Goal: Book appointment/travel/reservation

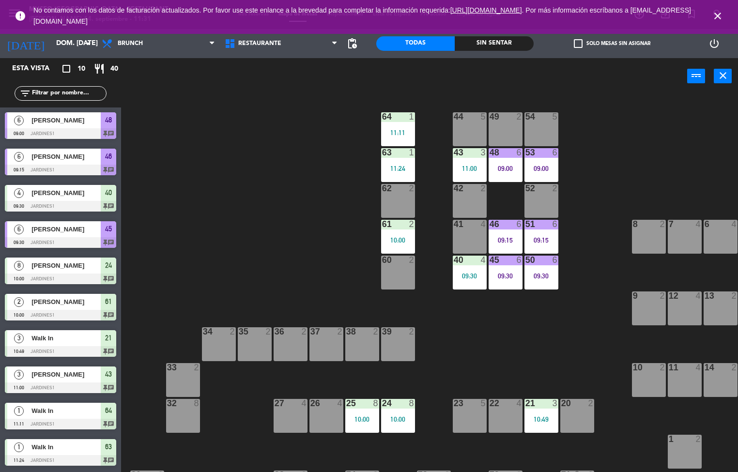
click at [531, 363] on div "44 5 49 2 54 5 64 1 11:11 48 6 09:00 53 6 09:00 63 1 11:24 43 3 11:00 62 2 42 2…" at bounding box center [433, 284] width 610 height 378
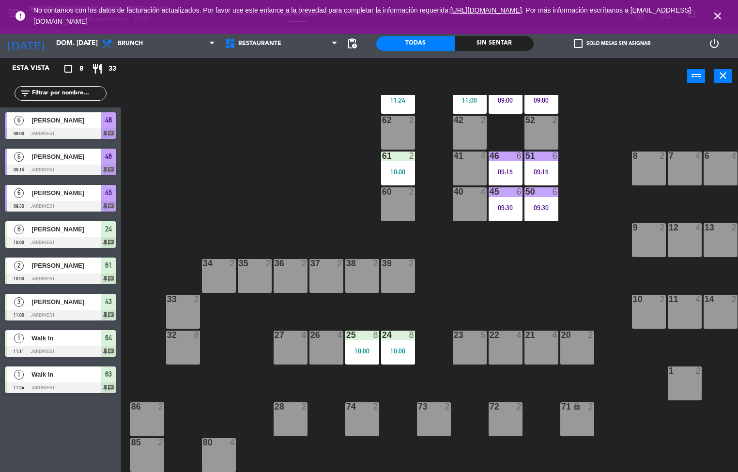
scroll to position [66, 0]
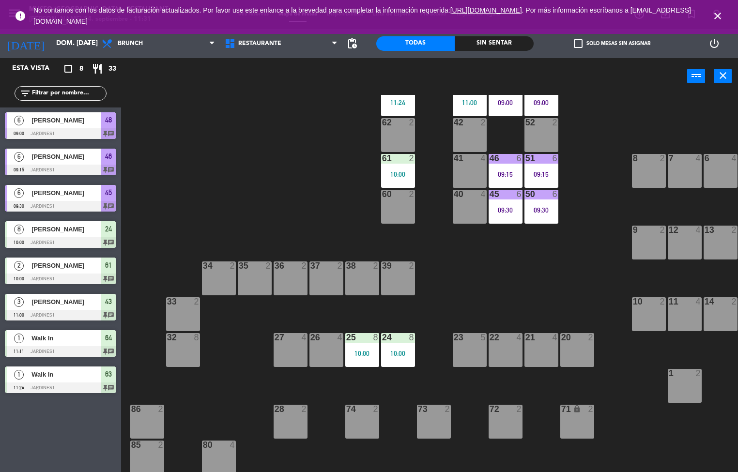
click at [365, 355] on div "10:00" at bounding box center [362, 353] width 34 height 7
click at [502, 302] on div "44 5 49 2 54 5 64 1 11:11 48 6 09:00 53 6 09:00 63 1 11:24 43 3 11:00 62 2 42 2…" at bounding box center [433, 284] width 610 height 378
click at [259, 46] on span "Restaurante" at bounding box center [259, 43] width 43 height 7
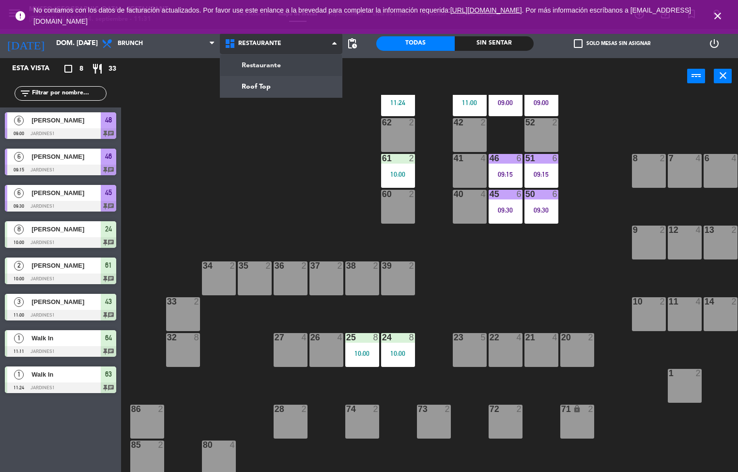
click at [276, 67] on ng-component "menu [GEOGRAPHIC_DATA] - Restaurant [PERSON_NAME] 14. septiembre - 11:31 Mis re…" at bounding box center [369, 236] width 738 height 473
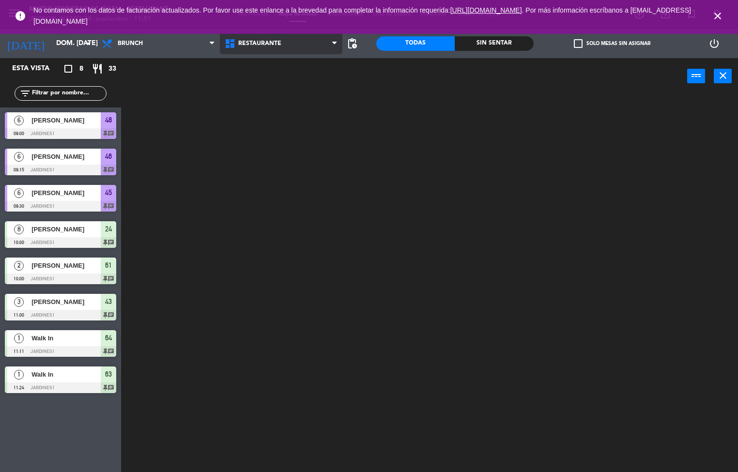
scroll to position [0, 0]
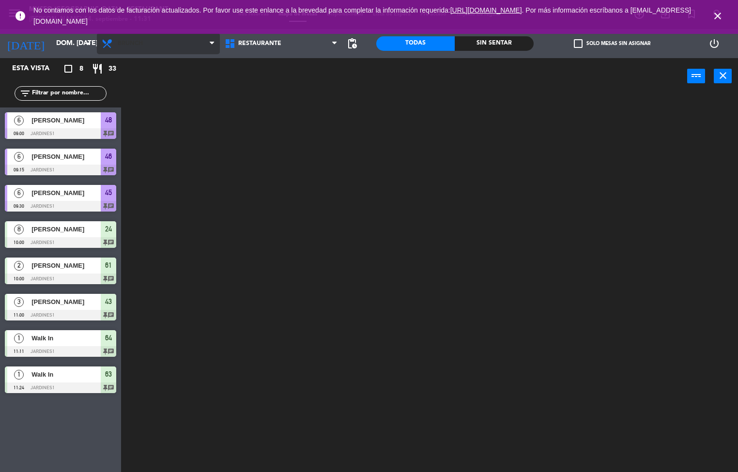
click at [170, 52] on span "Brunch" at bounding box center [158, 43] width 123 height 21
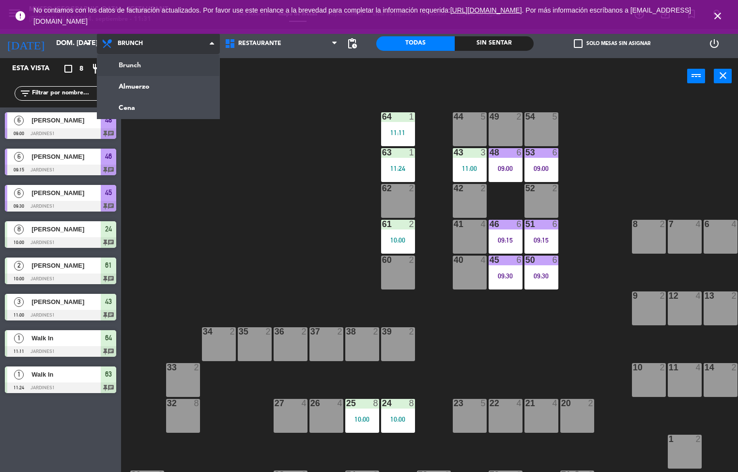
click at [169, 93] on ng-component "menu [GEOGRAPHIC_DATA] - Restaurant [PERSON_NAME] 14. septiembre - 11:31 Mis re…" at bounding box center [369, 236] width 738 height 473
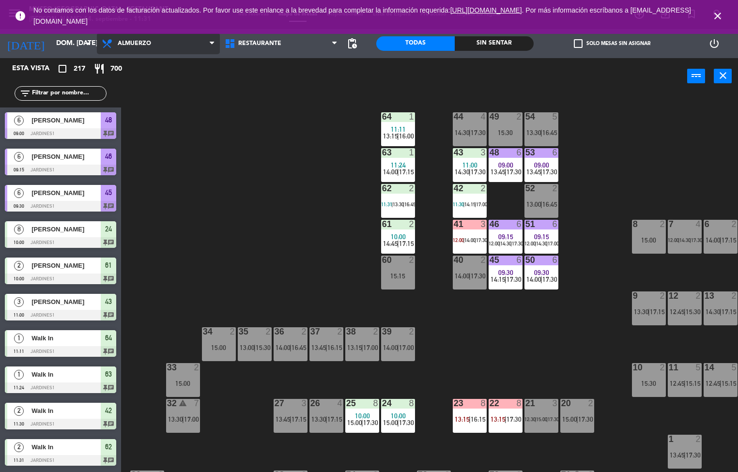
scroll to position [187, 0]
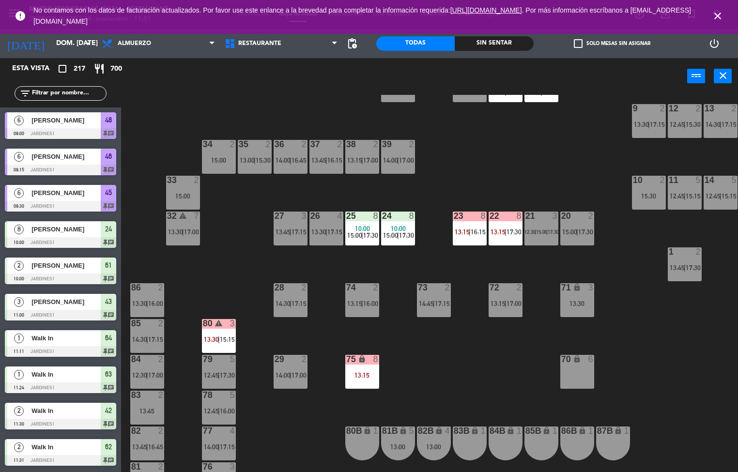
click at [227, 339] on span "15:15" at bounding box center [227, 340] width 15 height 8
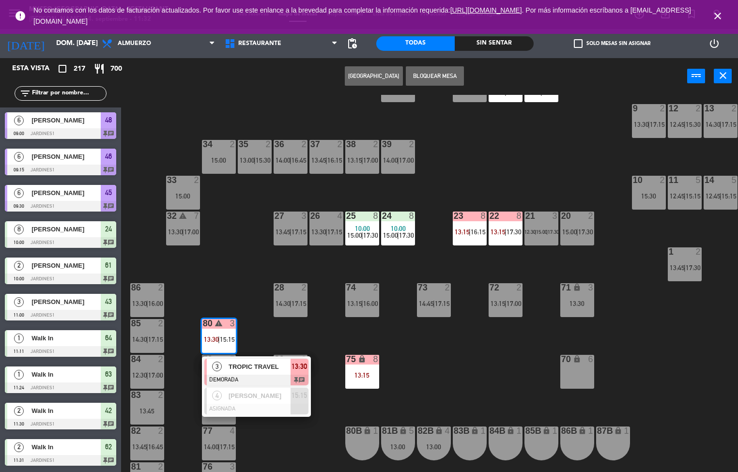
click at [460, 377] on div "44 4 14:30 | 17:30 49 2 15:30 54 5 13:30 | 16:45 64 1 11:11 13:15 | 16:00 48 6 …" at bounding box center [433, 284] width 610 height 378
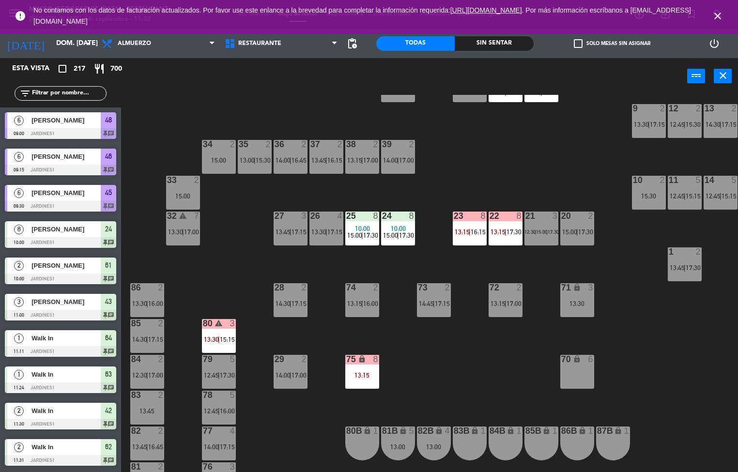
scroll to position [149, 0]
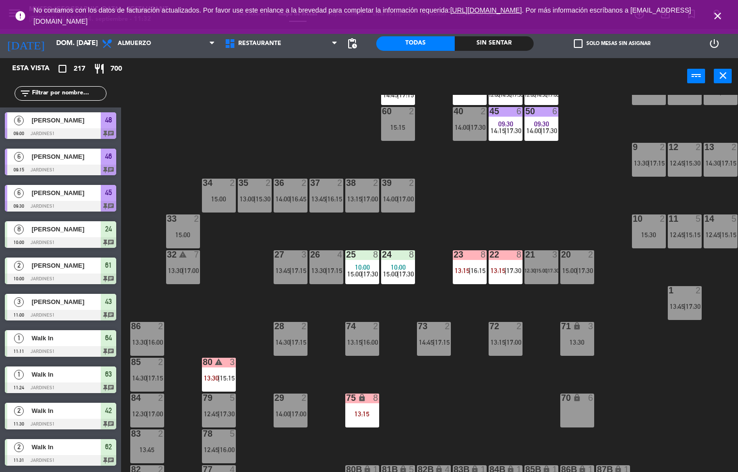
click at [506, 263] on div "22 8 13:15 | 17:30" at bounding box center [506, 267] width 34 height 34
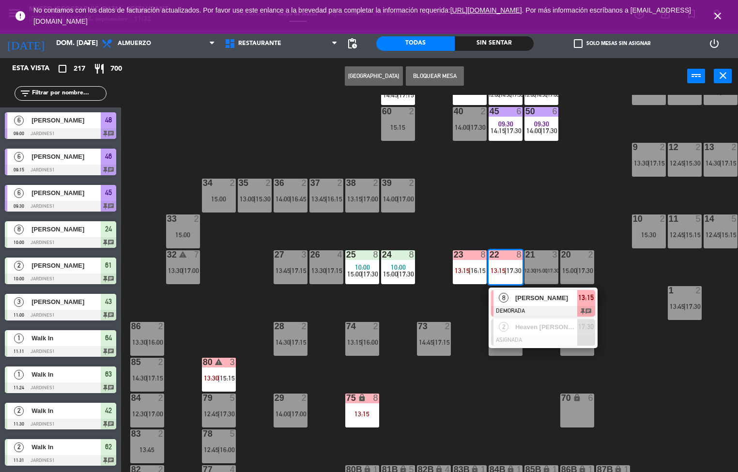
click at [667, 380] on div "44 4 14:30 | 17:30 49 2 15:30 54 5 13:30 | 16:45 64 1 11:11 13:15 | 16:00 48 6 …" at bounding box center [433, 284] width 610 height 378
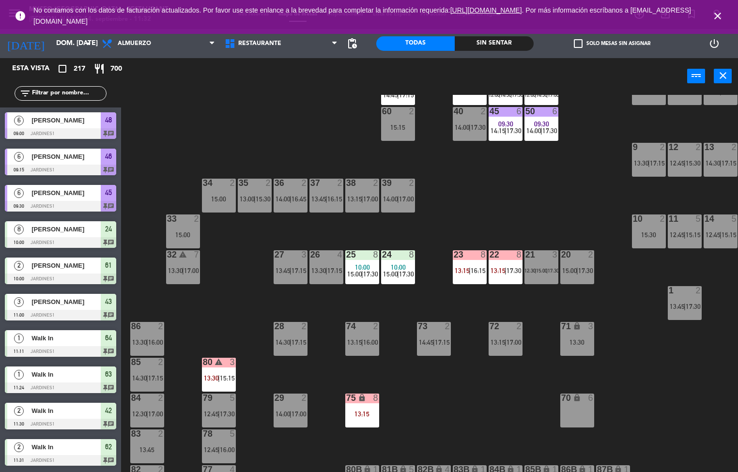
click at [467, 389] on div "44 4 14:30 | 17:30 49 2 15:30 54 5 13:30 | 16:45 64 1 11:11 13:15 | 16:00 48 6 …" at bounding box center [433, 284] width 610 height 378
click at [462, 424] on div "44 4 14:30 | 17:30 49 2 15:30 54 5 13:30 | 16:45 64 1 11:11 13:15 | 16:00 48 6 …" at bounding box center [433, 284] width 610 height 378
click at [461, 444] on div "44 4 14:30 | 17:30 49 2 15:30 54 5 13:30 | 16:45 64 1 11:11 13:15 | 16:00 48 6 …" at bounding box center [433, 284] width 610 height 378
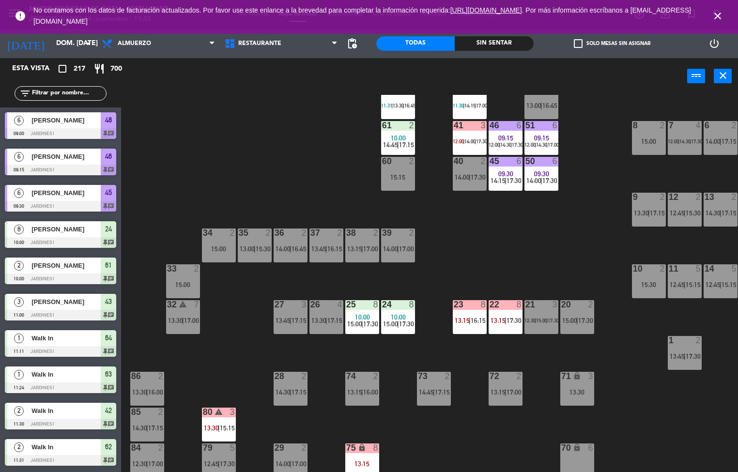
click at [558, 245] on div "44 4 14:30 | 17:30 49 2 15:30 54 5 13:30 | 16:45 64 1 11:11 13:15 | 16:00 48 6 …" at bounding box center [433, 284] width 610 height 378
click at [530, 356] on div "44 4 14:30 | 17:30 49 2 15:30 54 5 13:30 | 16:45 64 1 11:11 13:15 | 16:00 48 6 …" at bounding box center [433, 284] width 610 height 378
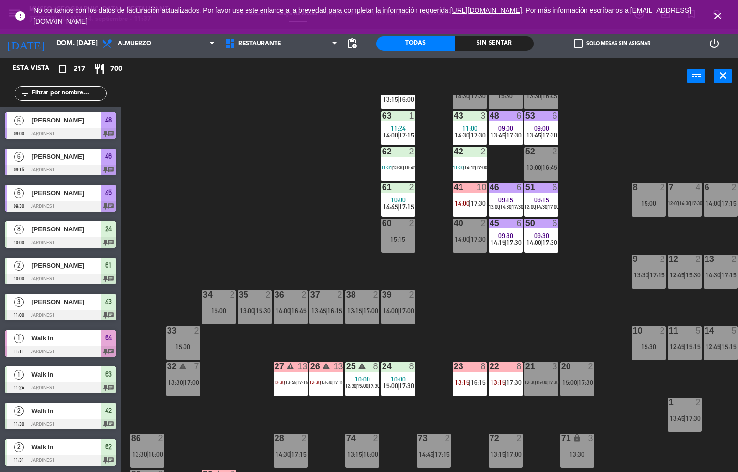
click at [491, 306] on div "44 4 14:30 | 17:30 49 2 15:30 54 5 13:30 | 16:45 64 1 11:11 13:15 | 16:00 48 6 …" at bounding box center [433, 284] width 610 height 378
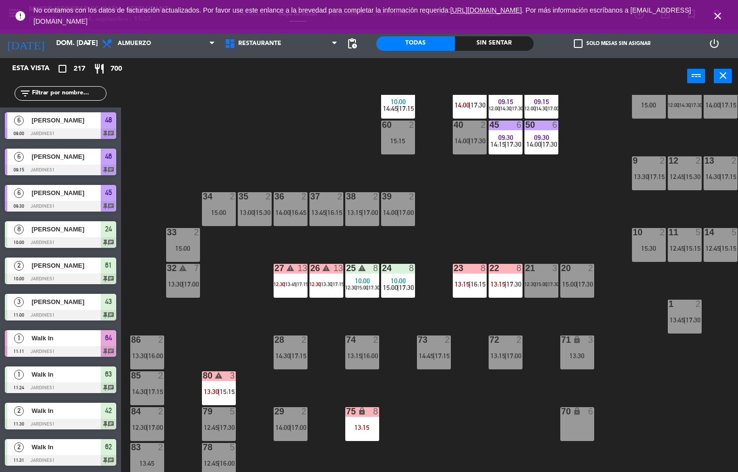
click at [219, 388] on span "|" at bounding box center [219, 392] width 2 height 8
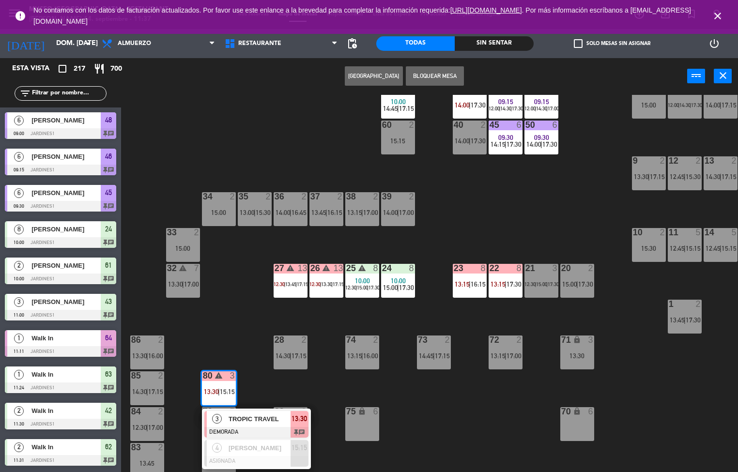
click at [251, 319] on div "44 4 14:30 | 17:30 49 2 15:30 54 5 13:30 | 16:45 64 1 11:11 13:15 | 16:00 48 6 …" at bounding box center [433, 284] width 610 height 378
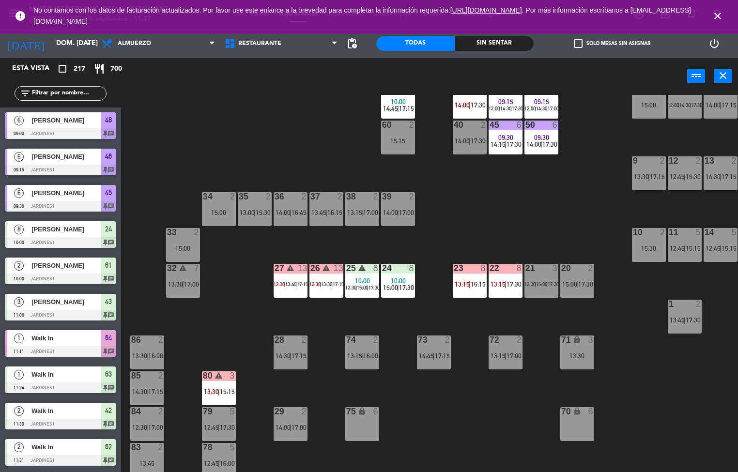
click at [292, 284] on span "13:45" at bounding box center [290, 284] width 11 height 6
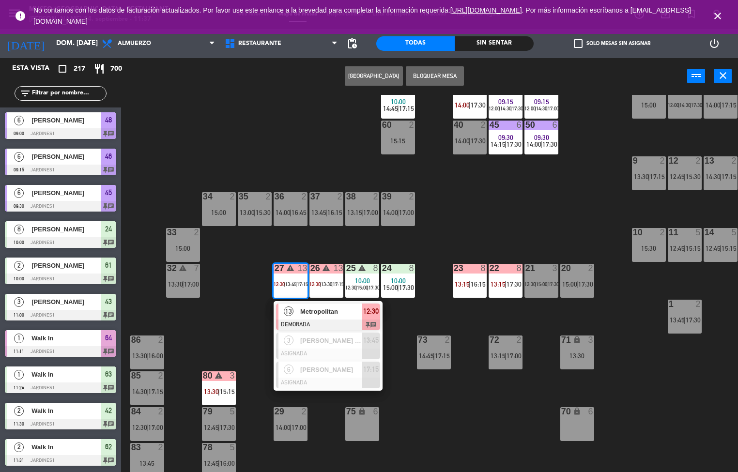
click at [464, 426] on div "44 4 14:30 | 17:30 49 2 15:30 54 5 13:30 | 16:45 64 1 11:11 13:15 | 16:00 48 6 …" at bounding box center [433, 284] width 610 height 378
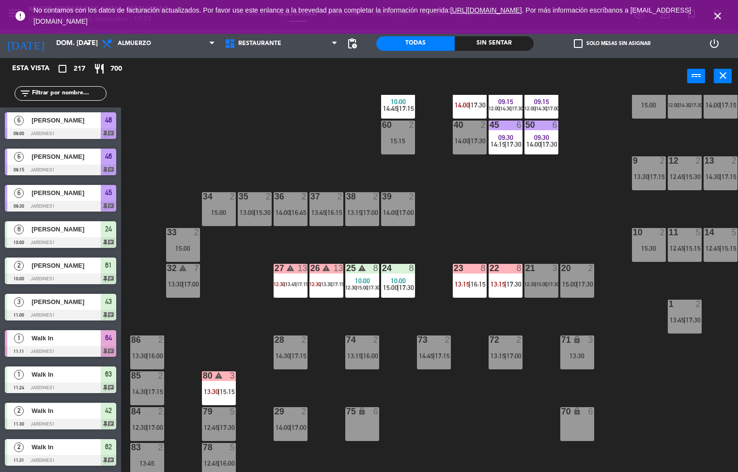
click at [468, 286] on span "13:15" at bounding box center [462, 284] width 15 height 8
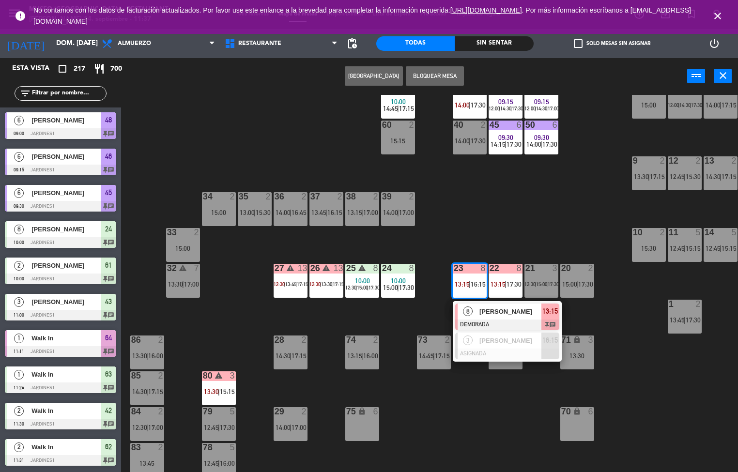
click at [500, 405] on div "44 4 14:30 | 17:30 49 2 15:30 54 5 13:30 | 16:45 64 1 11:11 13:15 | 16:00 48 6 …" at bounding box center [433, 284] width 610 height 378
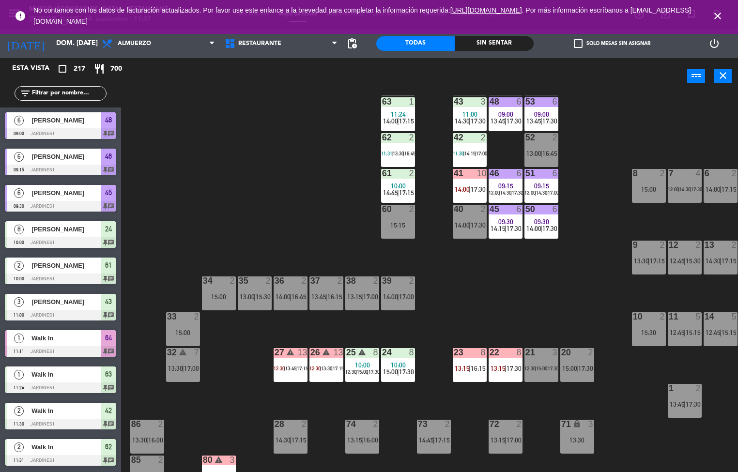
click at [543, 335] on div "44 4 14:30 | 17:30 49 2 15:30 54 5 13:30 | 16:45 64 1 11:11 13:15 | 16:00 48 6 …" at bounding box center [433, 284] width 610 height 378
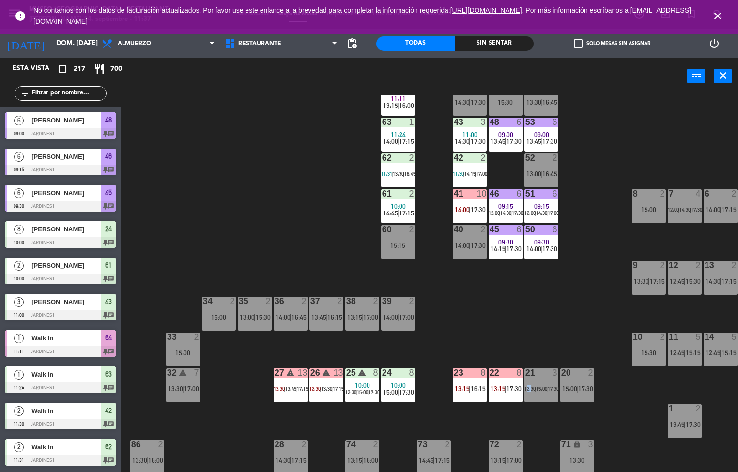
click at [494, 323] on div "44 4 14:30 | 17:30 49 2 15:30 54 5 13:30 | 16:45 64 1 11:11 13:15 | 16:00 48 6 …" at bounding box center [433, 284] width 610 height 378
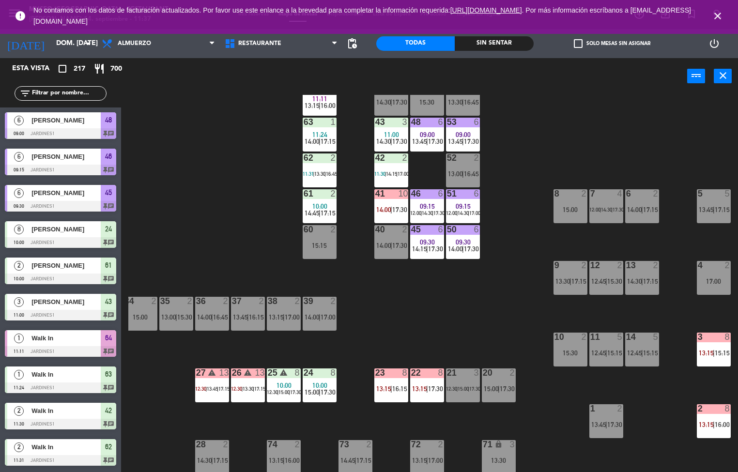
click at [714, 353] on span "|" at bounding box center [714, 353] width 2 height 8
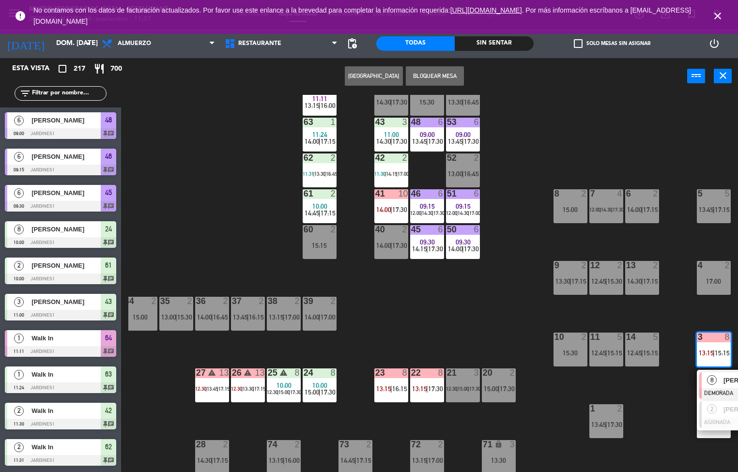
click at [488, 352] on div "44 4 14:30 | 17:30 49 2 15:30 54 5 13:30 | 16:45 64 1 11:11 13:15 | 16:00 48 6 …" at bounding box center [433, 284] width 610 height 378
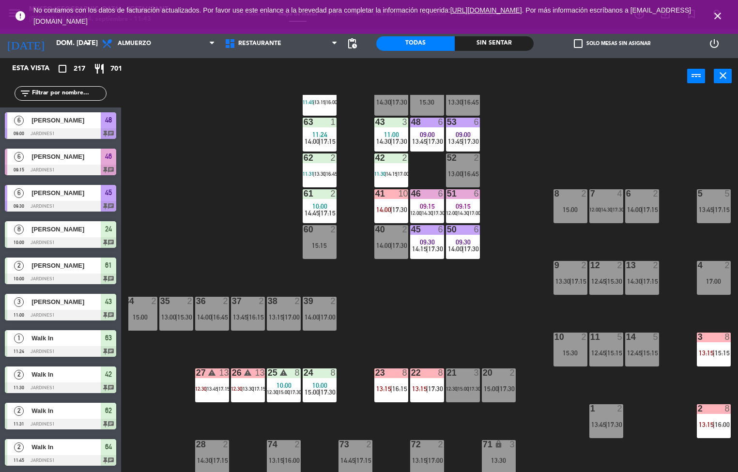
click at [481, 39] on div "Sin sentar" at bounding box center [494, 43] width 78 height 15
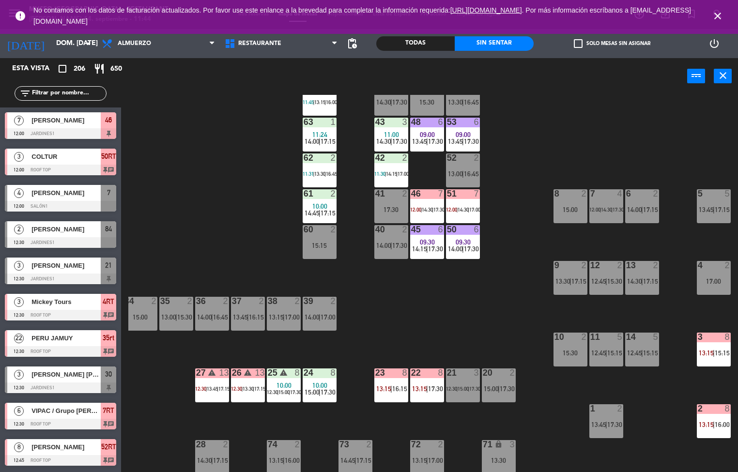
click at [712, 16] on icon "close" at bounding box center [718, 16] width 12 height 12
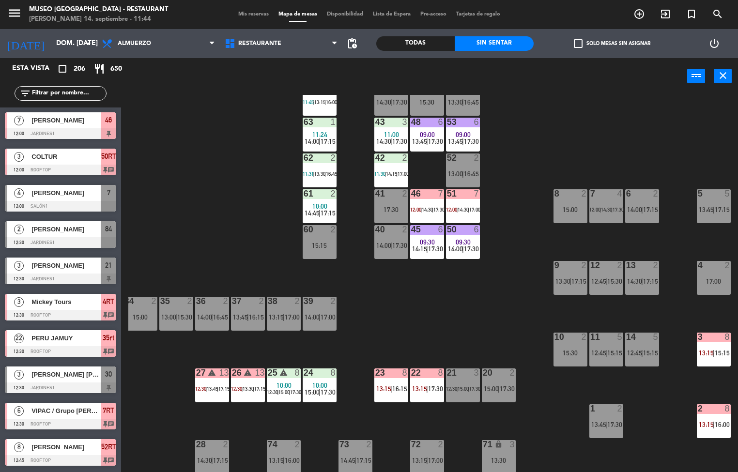
click at [66, 277] on div at bounding box center [60, 279] width 111 height 11
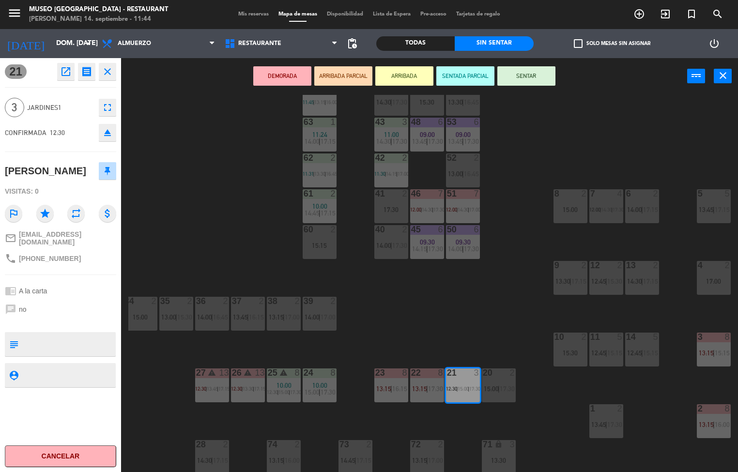
click at [106, 73] on icon "close" at bounding box center [108, 72] width 12 height 12
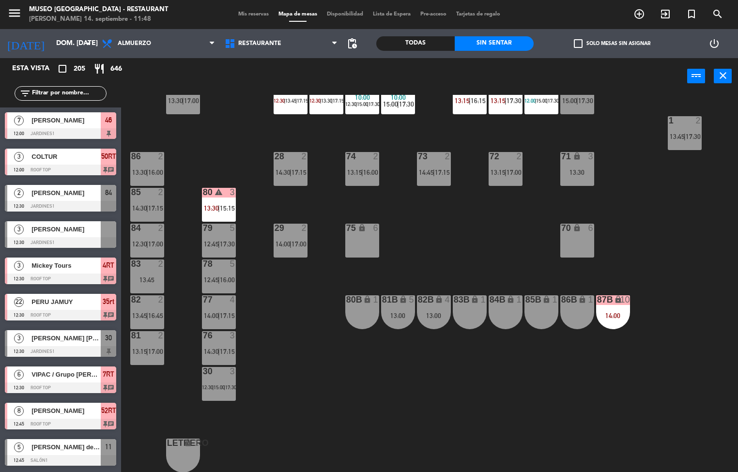
scroll to position [126, 0]
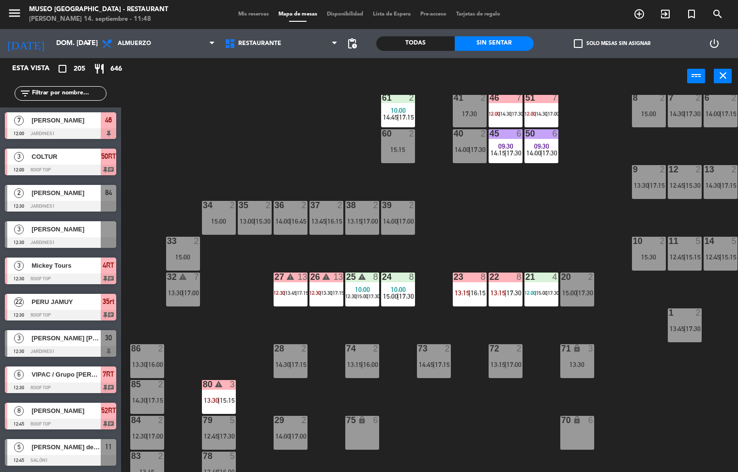
click at [484, 423] on div "44 5 13:30 | 17:30 49 2 15:30 54 5 11:51 | 16:45 64 warning 2 11:45 | 13:15 | 1…" at bounding box center [433, 284] width 610 height 378
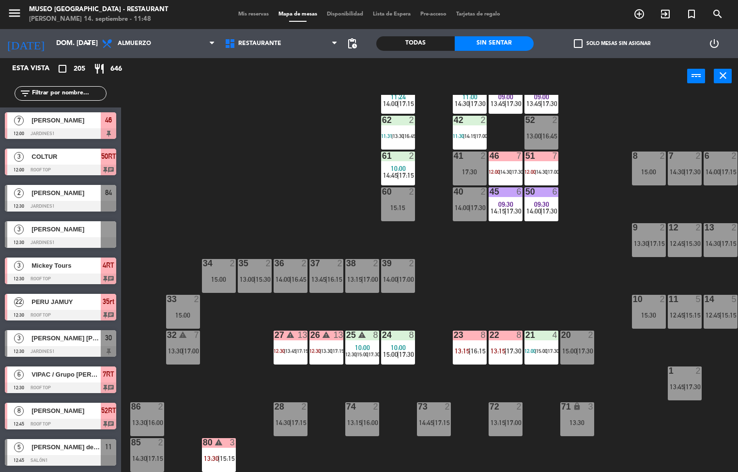
scroll to position [0, 78]
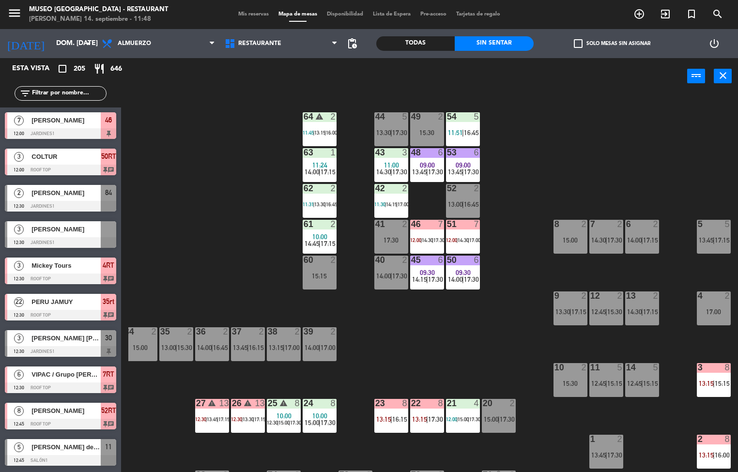
click at [699, 238] on span "13:45" at bounding box center [706, 240] width 15 height 8
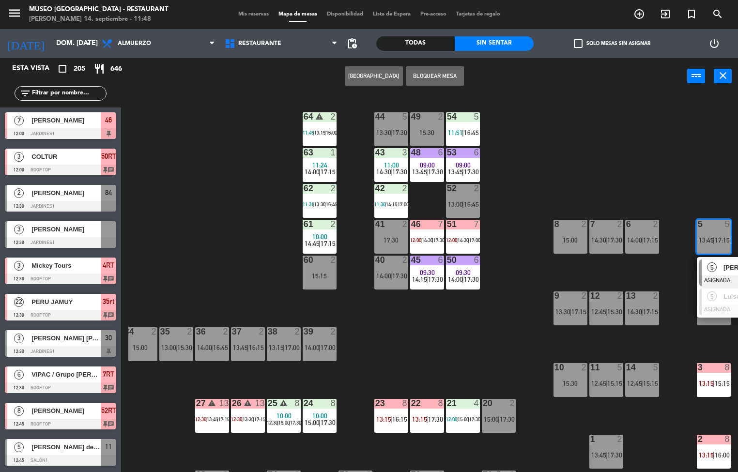
click at [656, 366] on div "5" at bounding box center [656, 367] width 6 height 9
click at [656, 365] on div "5" at bounding box center [656, 367] width 6 height 9
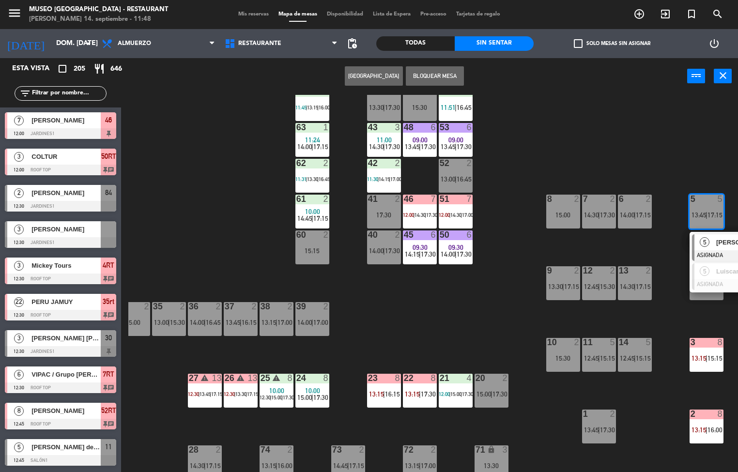
click at [465, 340] on div "44 5 13:30 | 17:30 49 2 15:30 54 5 11:51 | 16:45 64 warning 2 11:45 | 13:15 | 1…" at bounding box center [433, 284] width 610 height 378
click at [464, 340] on div "44 5 13:30 | 17:30 49 2 15:30 54 5 11:51 | 16:45 64 warning 2 11:45 | 13:15 | 1…" at bounding box center [433, 284] width 610 height 378
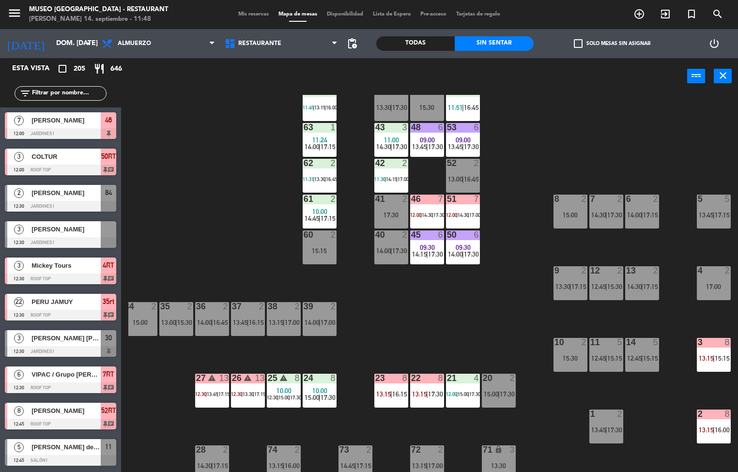
scroll to position [25, 78]
click at [336, 394] on span "17:30" at bounding box center [328, 398] width 15 height 8
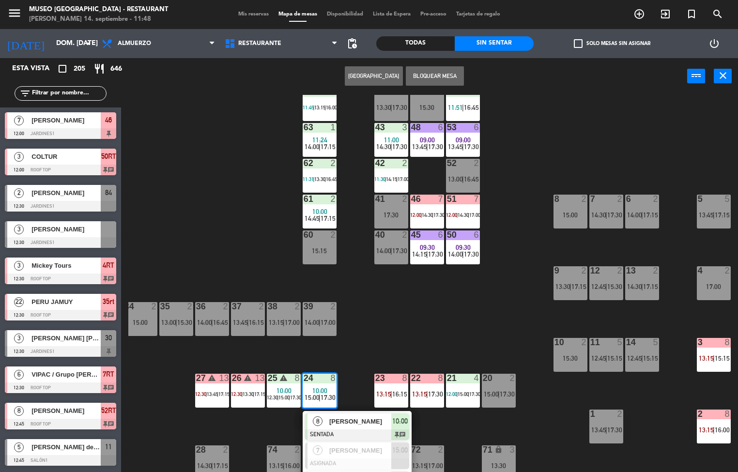
scroll to position [138, 0]
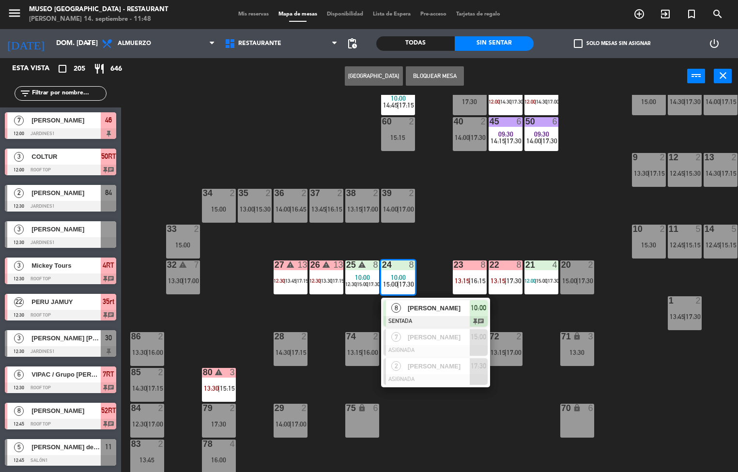
click at [347, 332] on div "74" at bounding box center [346, 336] width 0 height 9
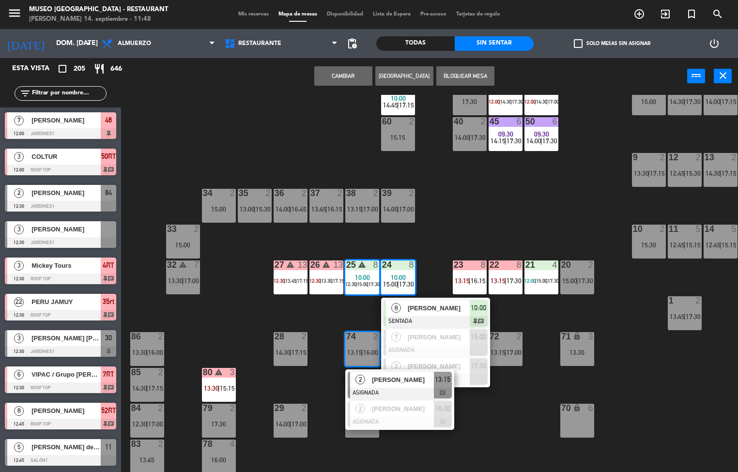
click at [317, 317] on div "44 5 13:30 | 17:30 49 2 15:30 54 5 11:51 | 16:45 64 warning 2 11:45 | 13:15 | 1…" at bounding box center [433, 284] width 610 height 378
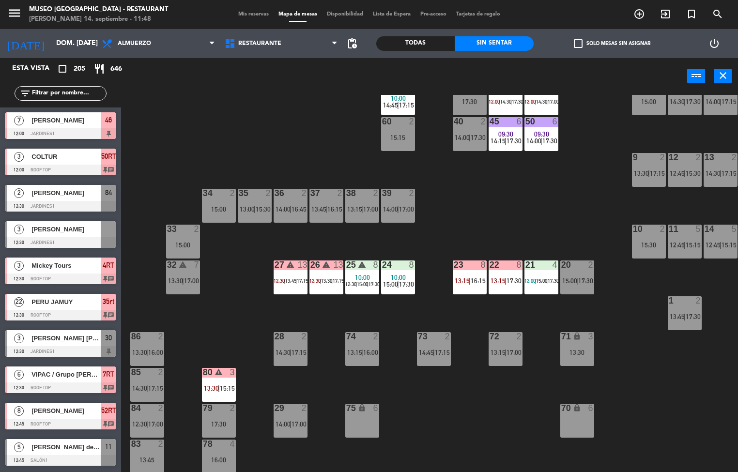
click at [328, 288] on div "26 warning 13 12:30 | 13:30 | 17:15" at bounding box center [326, 278] width 34 height 34
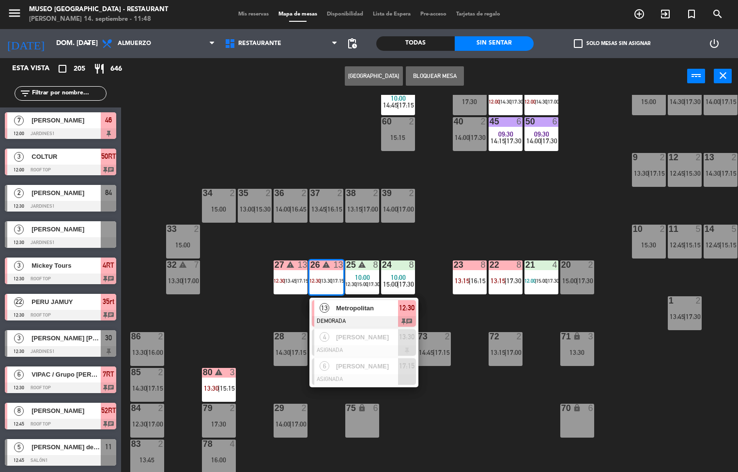
click at [379, 310] on span "Metropolitan" at bounding box center [367, 308] width 62 height 10
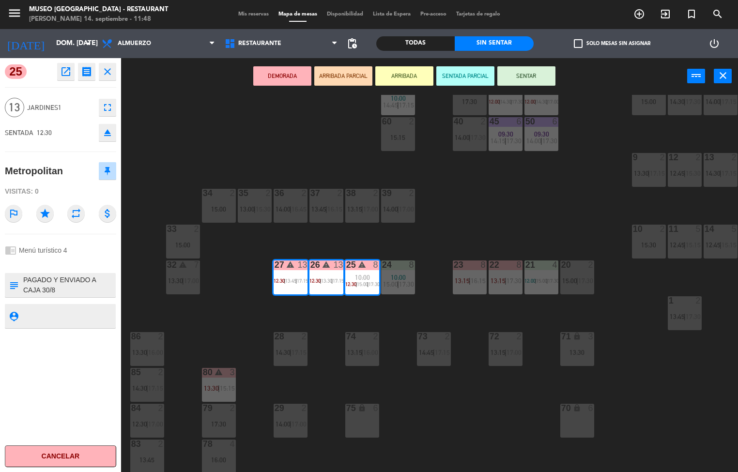
click at [460, 238] on div "44 5 13:30 | 17:30 49 2 15:30 54 5 11:51 | 16:45 64 warning 2 11:45 | 13:15 | 1…" at bounding box center [433, 284] width 610 height 378
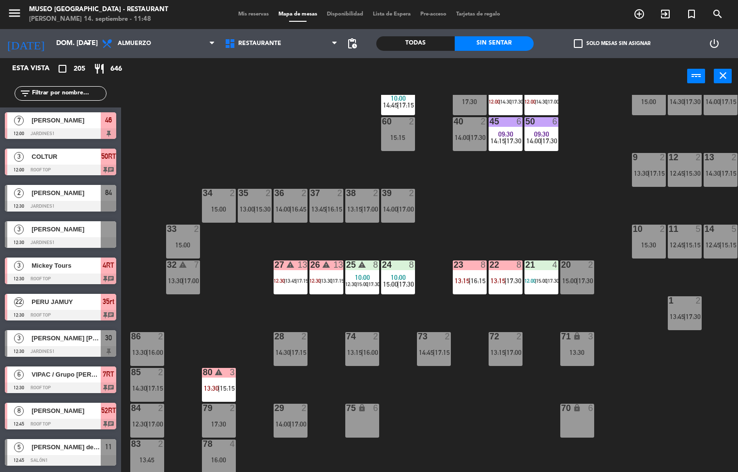
click at [361, 281] on span "15:00" at bounding box center [362, 284] width 11 height 6
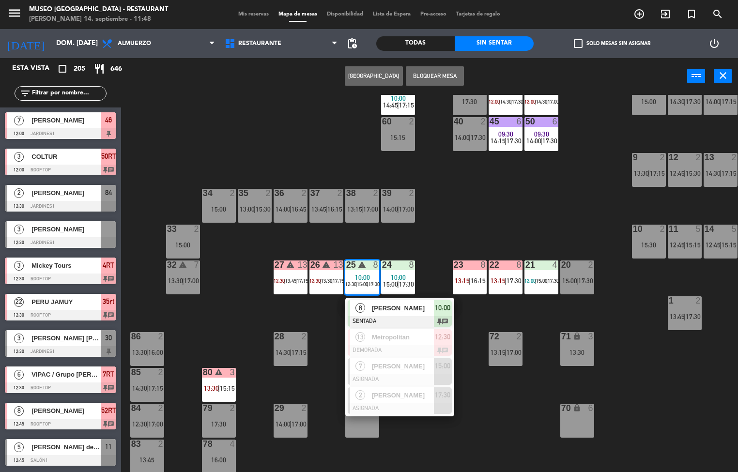
click at [428, 307] on span "[PERSON_NAME]" at bounding box center [403, 308] width 62 height 10
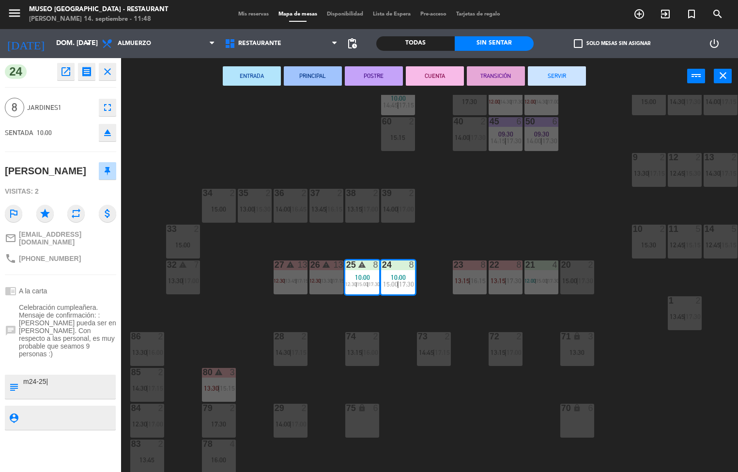
click at [441, 81] on button "CUENTA" at bounding box center [435, 75] width 58 height 19
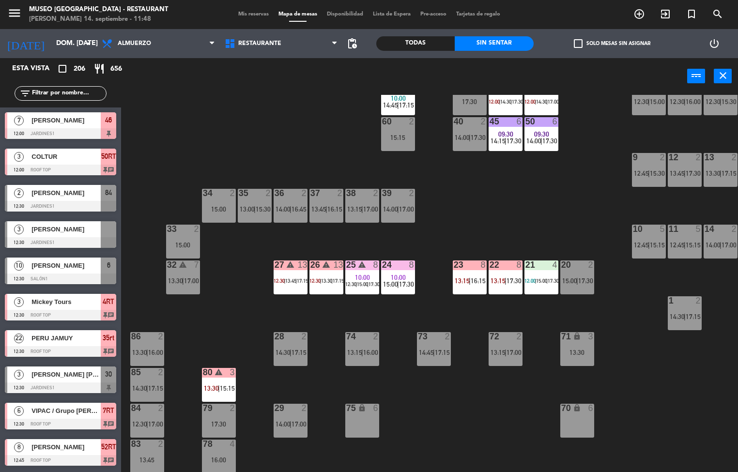
scroll to position [309, 0]
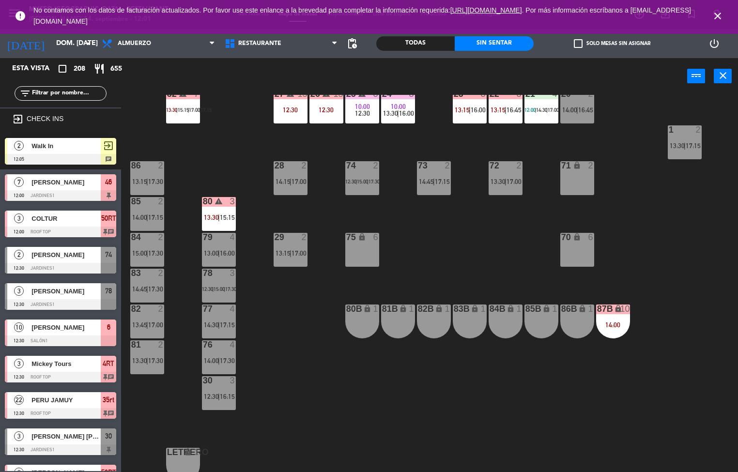
click at [417, 276] on div "44 5 12:45 | 17:30 49 2 15:15 54 5 11:51 | 14:30 | 17:30 64 warning 2 11:45 | 1…" at bounding box center [433, 284] width 610 height 378
click at [420, 435] on div "44 5 12:45 | 17:30 49 2 15:15 54 5 11:51 | 14:30 | 17:30 64 warning 2 11:45 | 1…" at bounding box center [433, 284] width 610 height 378
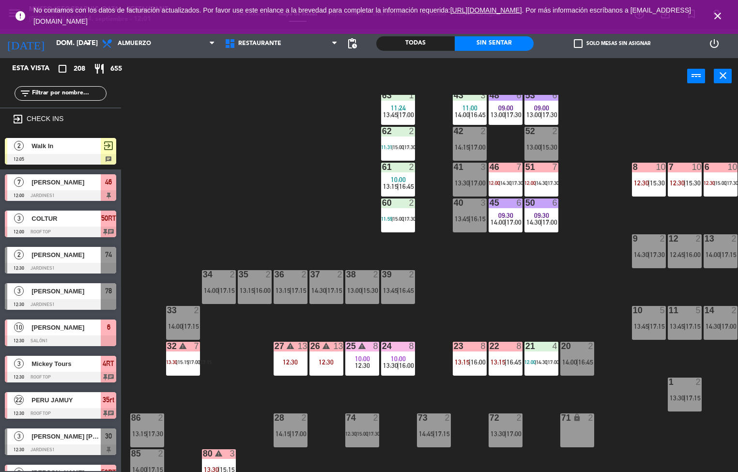
click at [399, 356] on span "10:00" at bounding box center [398, 359] width 15 height 8
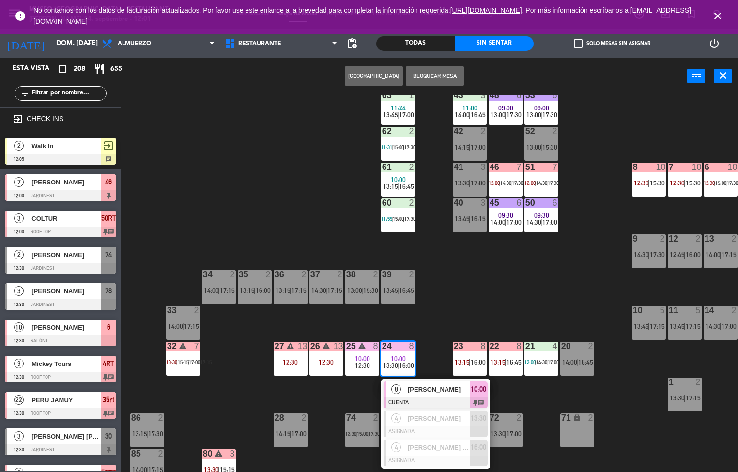
click at [326, 364] on div "12:30" at bounding box center [326, 362] width 34 height 7
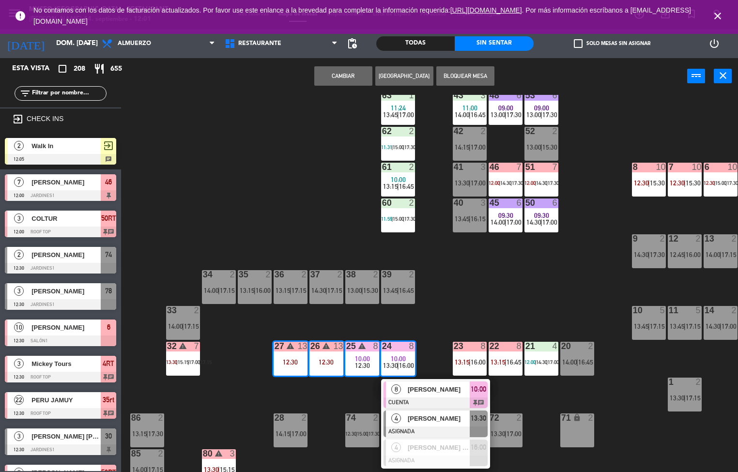
click at [434, 423] on span "[PERSON_NAME]" at bounding box center [439, 419] width 62 height 10
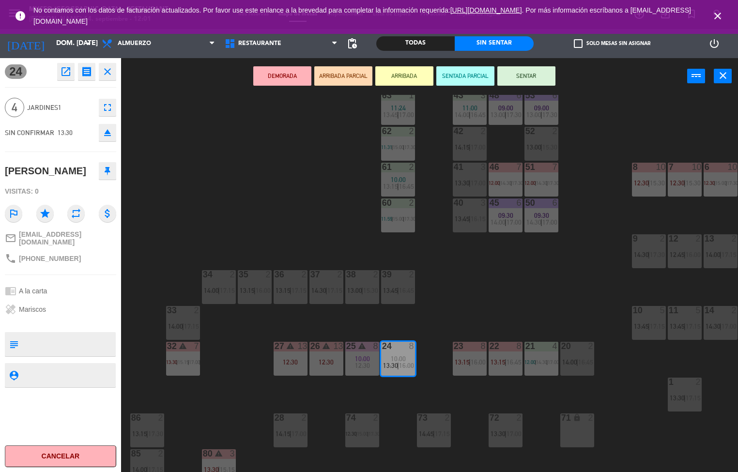
click at [487, 294] on div "44 5 12:45 | 17:30 49 2 15:15 54 5 11:51 | 14:30 | 17:30 64 warning 2 11:45 | 1…" at bounding box center [433, 284] width 610 height 378
click at [507, 287] on div "44 5 12:45 | 17:30 49 2 15:15 54 5 11:51 | 14:30 | 17:30 64 warning 2 11:45 | 1…" at bounding box center [433, 284] width 610 height 378
click at [520, 291] on div "44 5 12:45 | 17:30 49 2 15:15 54 5 11:51 | 14:30 | 17:30 64 warning 2 11:45 | 1…" at bounding box center [433, 284] width 610 height 378
click at [525, 283] on div "44 5 12:45 | 17:30 49 2 15:15 54 5 11:51 | 14:30 | 17:30 64 warning 2 11:45 | 1…" at bounding box center [433, 284] width 610 height 378
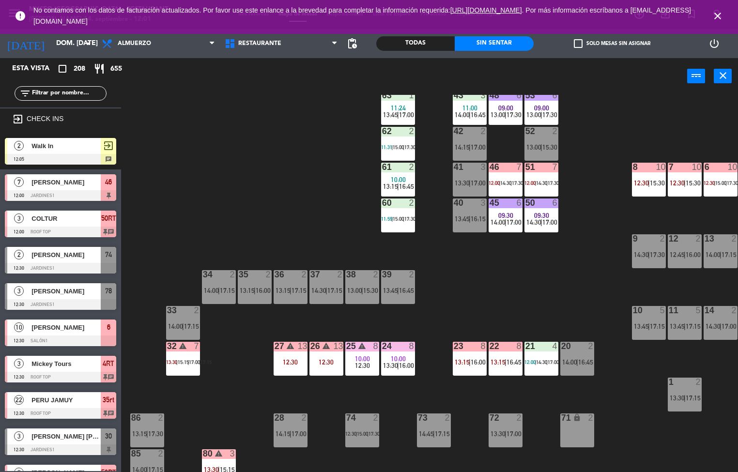
scroll to position [0, 0]
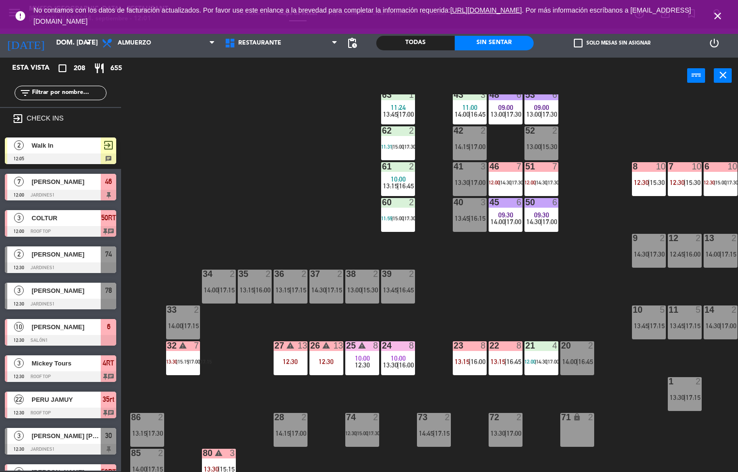
click at [321, 358] on div "12:30" at bounding box center [326, 361] width 34 height 7
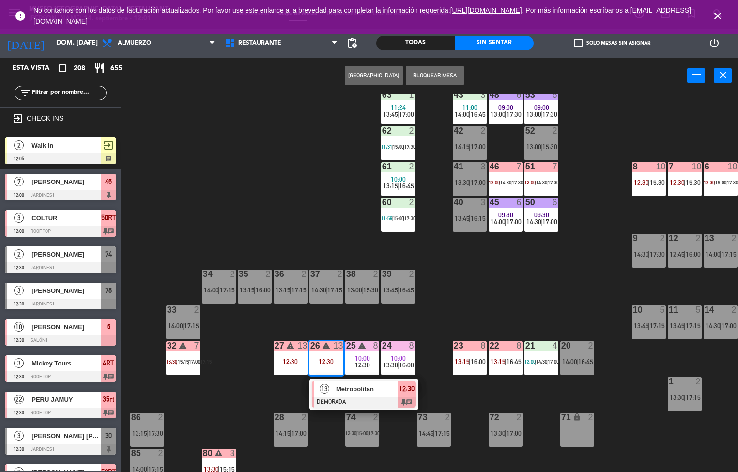
click at [363, 394] on span "Metropolitan" at bounding box center [367, 389] width 62 height 10
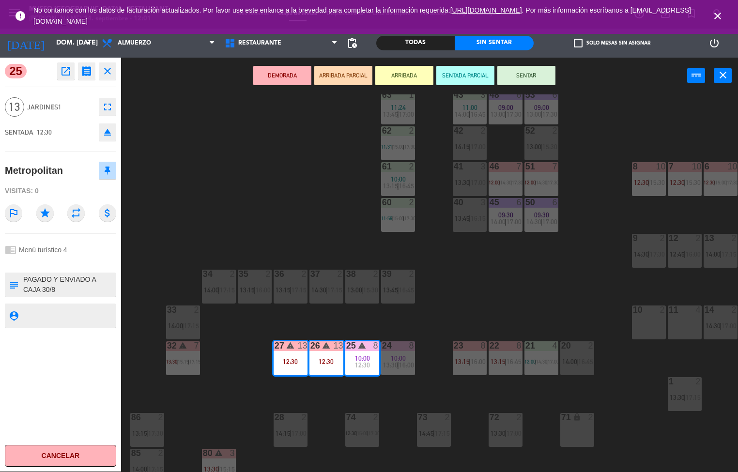
click at [268, 183] on div "44 5 12:45 | 17:15 49 2 15:15 54 5 11:51 | 14:30 | 17:30 64 warning 2 11:45 | 1…" at bounding box center [433, 283] width 610 height 378
